Goal: Entertainment & Leisure: Browse casually

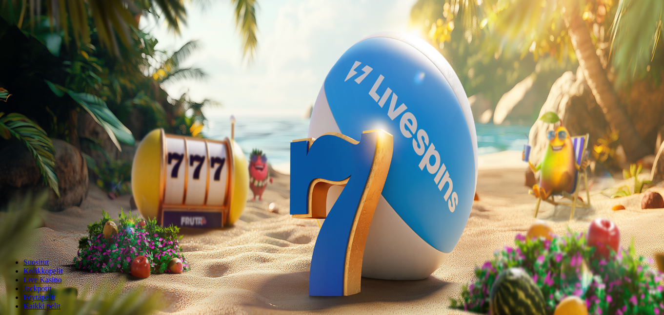
click at [56, 39] on span "Kirjaudu" at bounding box center [68, 35] width 24 height 7
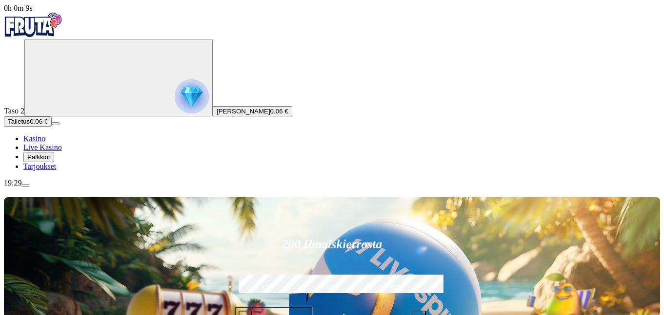
click at [50, 161] on span "Palkkiot" at bounding box center [38, 157] width 23 height 7
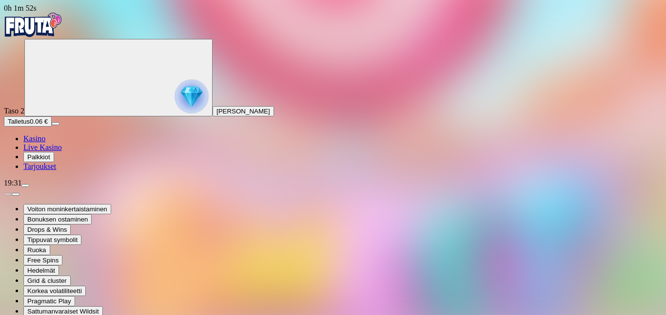
click at [50, 161] on span "Palkkiot" at bounding box center [38, 157] width 23 height 7
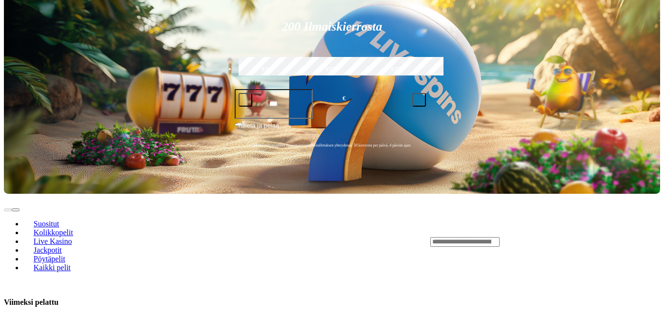
scroll to position [224, 0]
